Goal: Browse casually

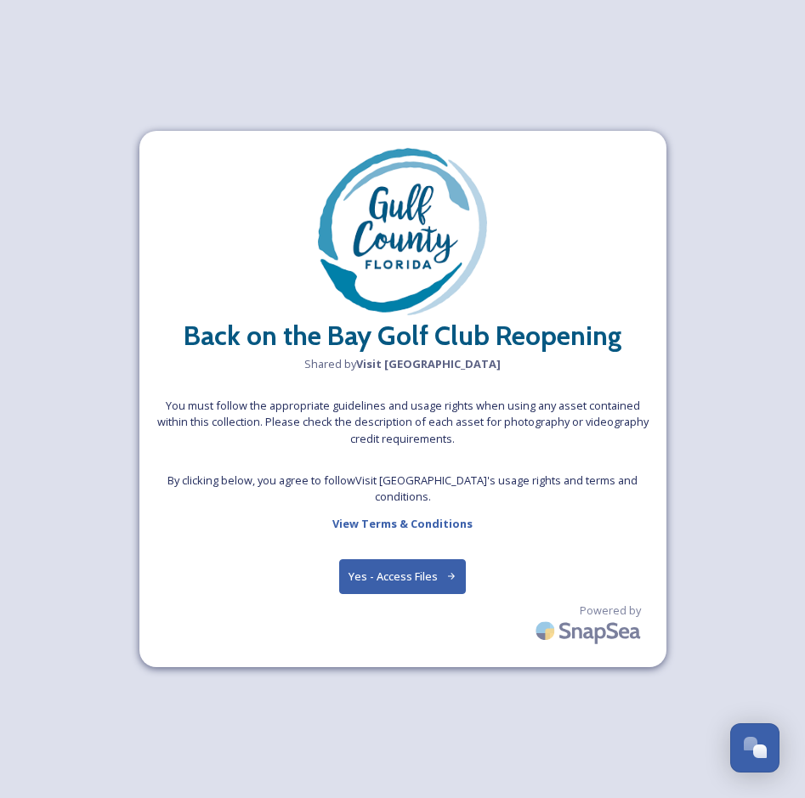
click at [414, 567] on button "Yes - Access Files" at bounding box center [402, 576] width 127 height 35
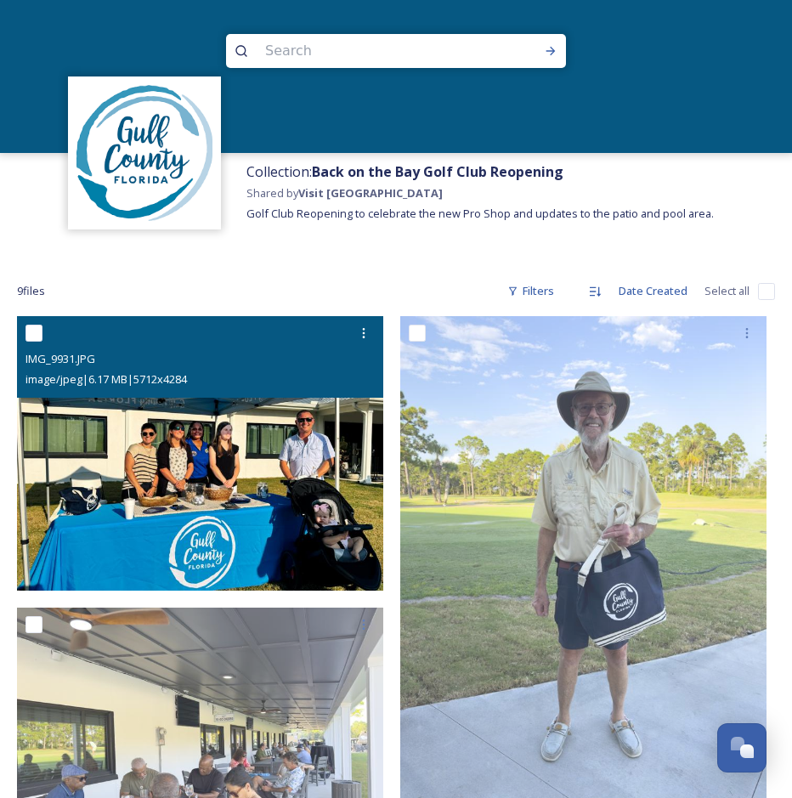
click at [217, 464] on img at bounding box center [200, 453] width 366 height 274
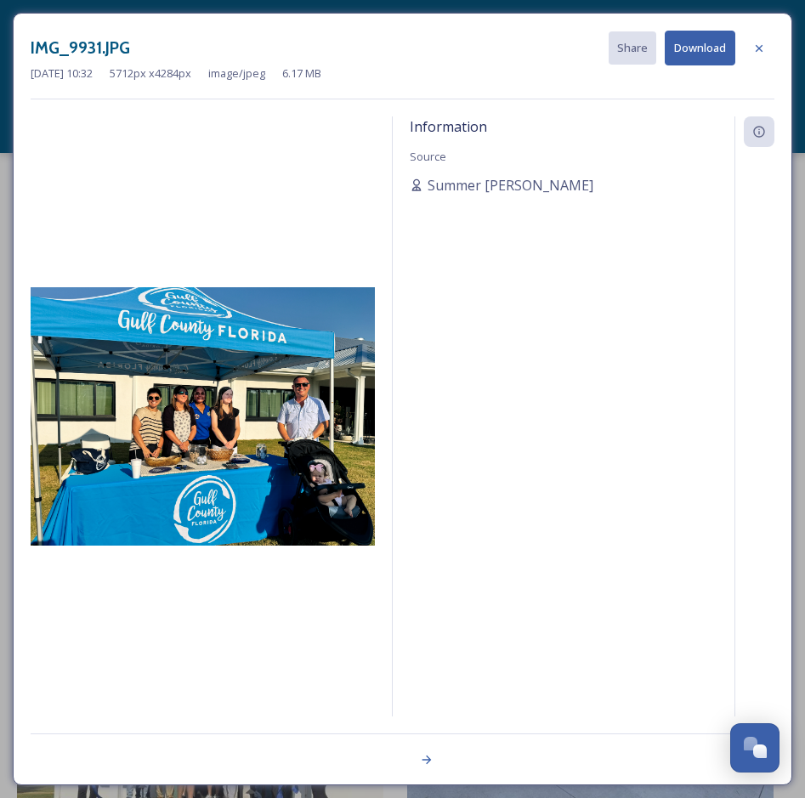
click at [230, 452] on img at bounding box center [203, 416] width 344 height 258
click at [754, 48] on icon at bounding box center [759, 49] width 14 height 14
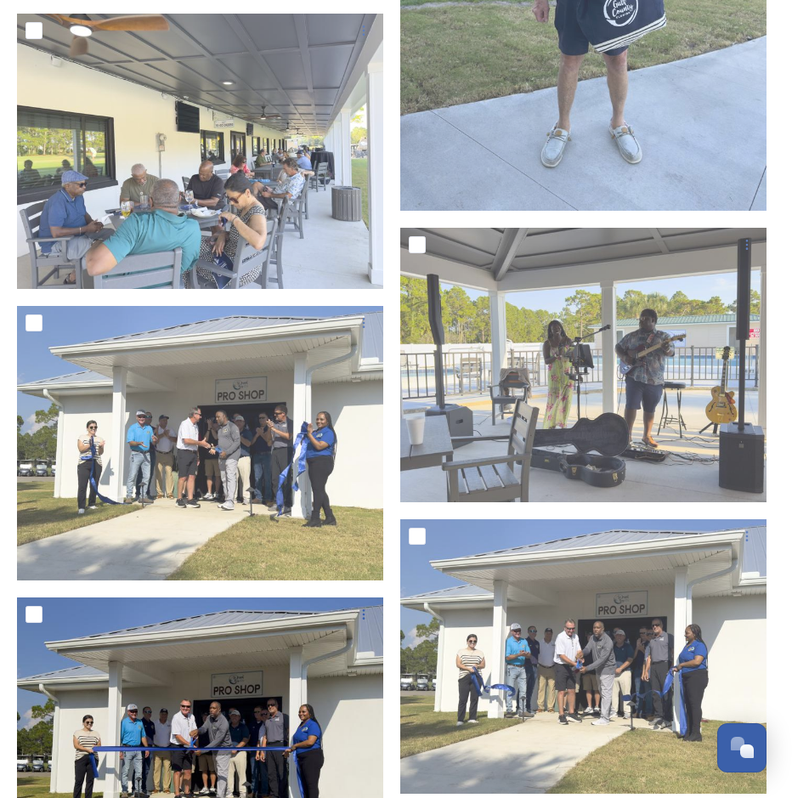
scroll to position [595, 0]
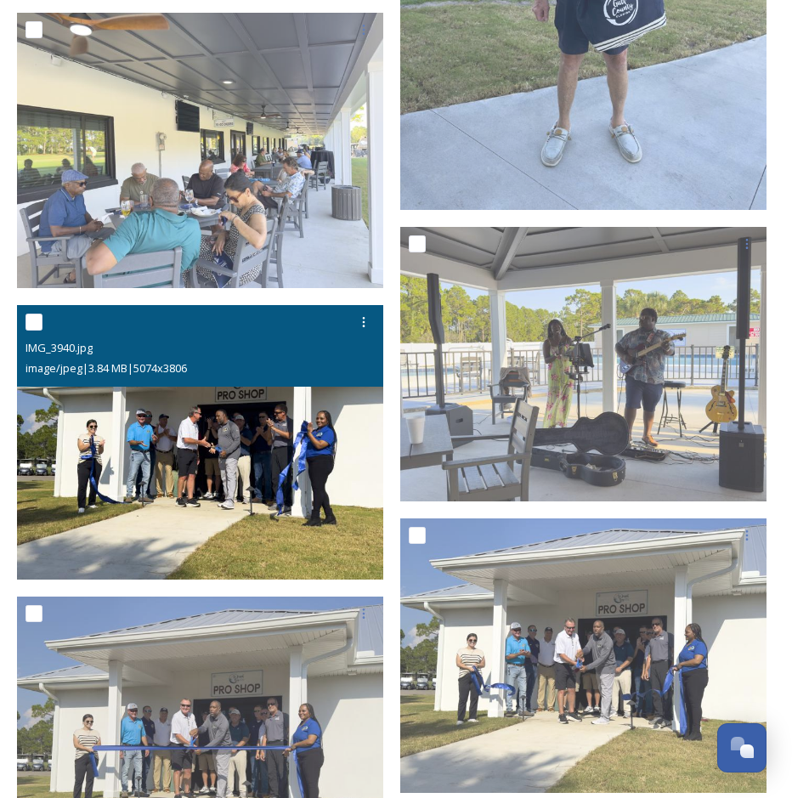
click at [203, 467] on img at bounding box center [200, 442] width 366 height 274
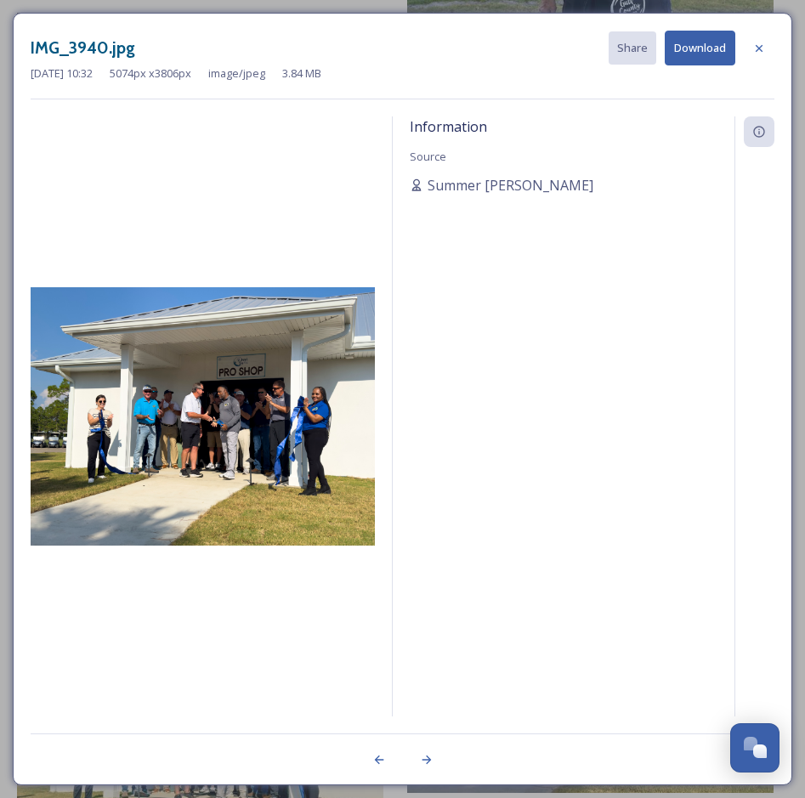
click at [206, 453] on img at bounding box center [203, 416] width 344 height 258
click at [756, 46] on icon at bounding box center [758, 47] width 7 height 7
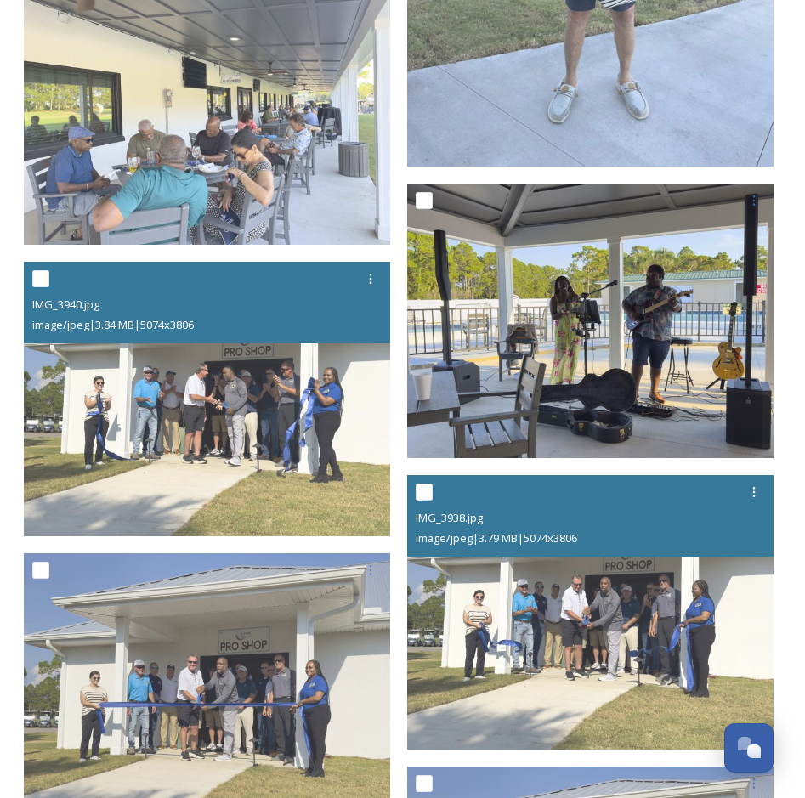
scroll to position [633, 0]
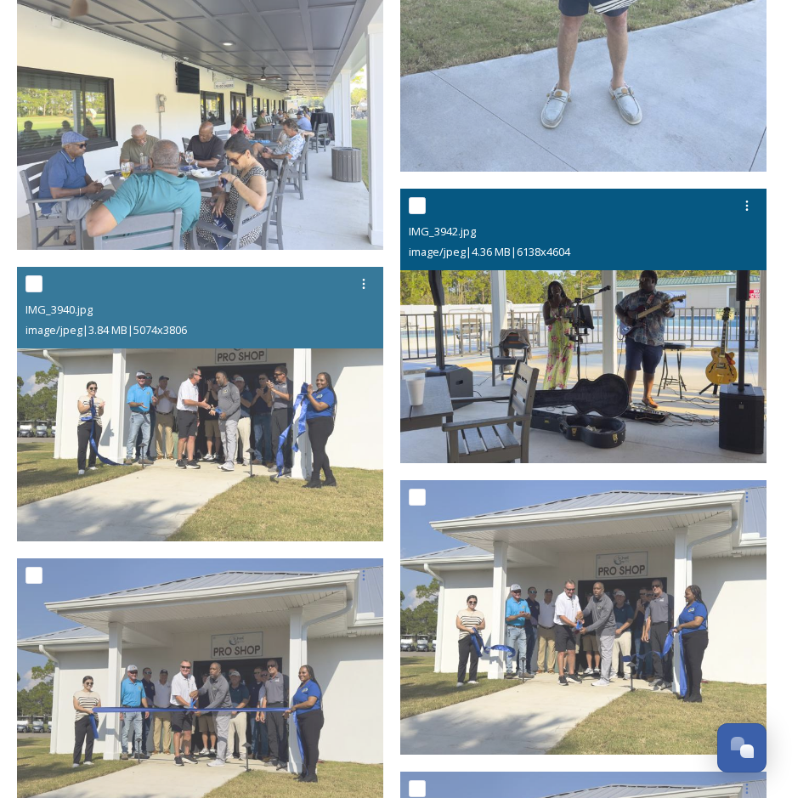
click at [614, 319] on img at bounding box center [583, 326] width 366 height 274
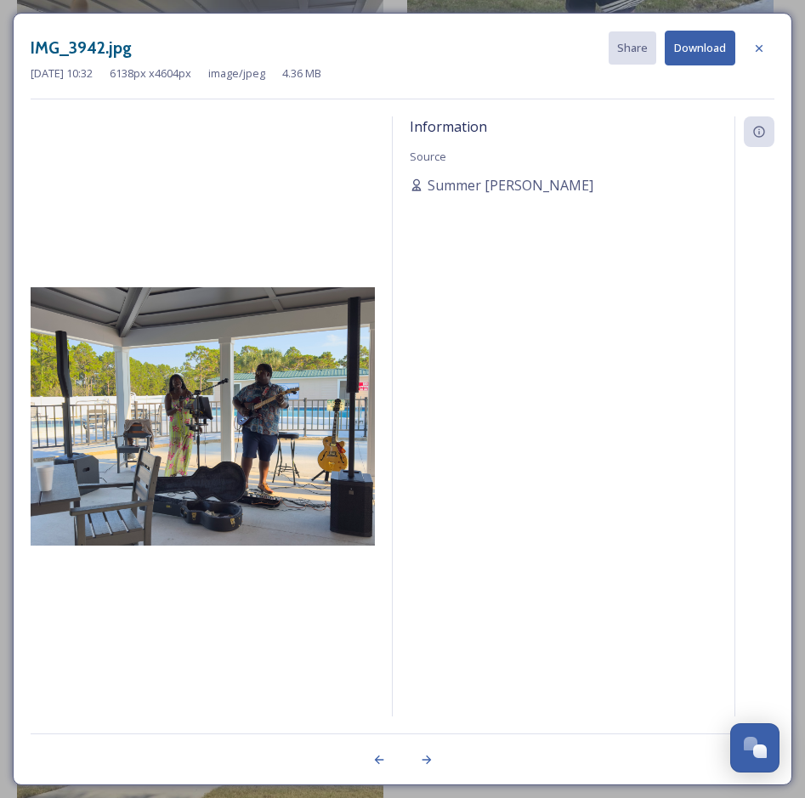
click at [187, 421] on img at bounding box center [203, 416] width 344 height 258
click at [251, 467] on img at bounding box center [203, 416] width 344 height 258
click at [251, 466] on img at bounding box center [203, 416] width 344 height 258
